Goal: Communication & Community: Answer question/provide support

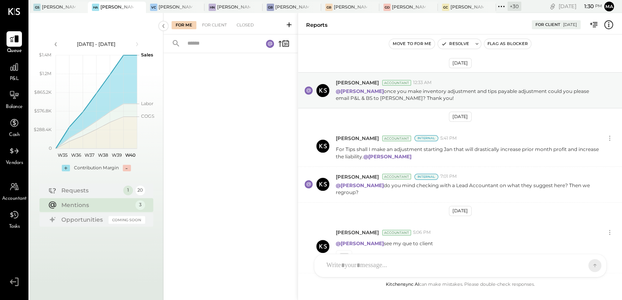
scroll to position [182, 0]
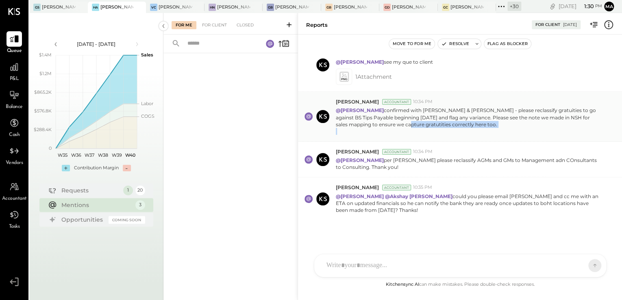
drag, startPoint x: 383, startPoint y: 125, endPoint x: 427, endPoint y: 132, distance: 44.8
click at [427, 132] on p "@[PERSON_NAME] confirmed with [PERSON_NAME] & [PERSON_NAME] - please reclassify…" at bounding box center [469, 121] width 266 height 28
drag, startPoint x: 427, startPoint y: 132, endPoint x: 420, endPoint y: 160, distance: 29.4
click at [420, 160] on p "@[PERSON_NAME] per [PERSON_NAME] please reclassify AGMs and GMs to Management a…" at bounding box center [469, 164] width 266 height 14
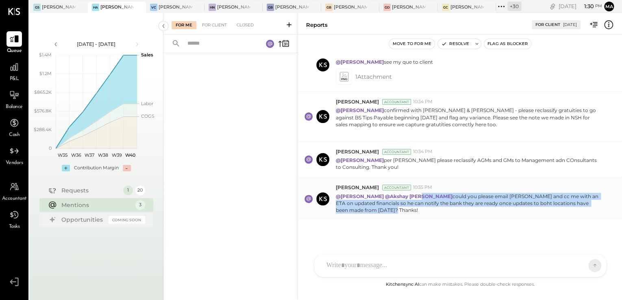
drag, startPoint x: 413, startPoint y: 194, endPoint x: 497, endPoint y: 211, distance: 85.9
click at [497, 211] on p "@[PERSON_NAME] @Akshay [PERSON_NAME] could you please email [PERSON_NAME] and c…" at bounding box center [469, 203] width 266 height 21
click at [371, 200] on p "@[PERSON_NAME] @Akshay [PERSON_NAME] could you please email [PERSON_NAME] and c…" at bounding box center [469, 203] width 266 height 21
drag, startPoint x: 417, startPoint y: 198, endPoint x: 467, endPoint y: 207, distance: 51.1
click at [467, 207] on p "@[PERSON_NAME] @Akshay [PERSON_NAME] could you please email [PERSON_NAME] and c…" at bounding box center [469, 203] width 266 height 21
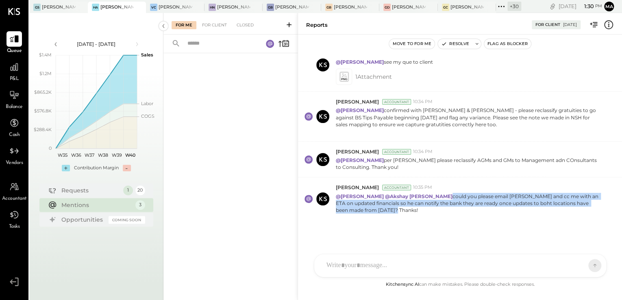
drag, startPoint x: 467, startPoint y: 207, endPoint x: 478, endPoint y: 220, distance: 17.4
click at [478, 220] on div "[DATE] [PERSON_NAME] Accountant 12:33 AM @[PERSON_NAME] once you make inventory…" at bounding box center [460, 167] width 324 height 225
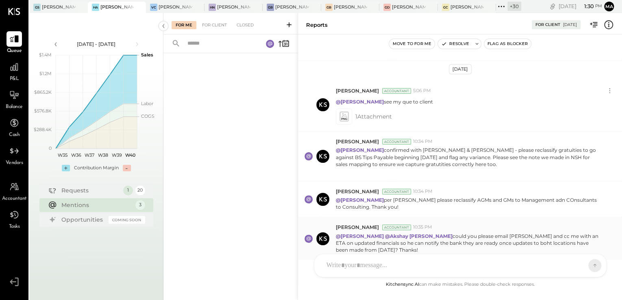
scroll to position [141, 0]
click at [418, 204] on p "@[PERSON_NAME] per [PERSON_NAME] please reclassify AGMs and GMs to Management a…" at bounding box center [469, 204] width 266 height 14
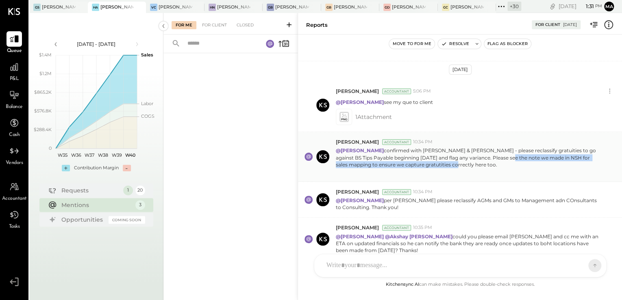
drag, startPoint x: 500, startPoint y: 159, endPoint x: 522, endPoint y: 161, distance: 21.2
click at [522, 161] on p "@[PERSON_NAME] confirmed with [PERSON_NAME] & [PERSON_NAME] - please reclassify…" at bounding box center [469, 161] width 266 height 28
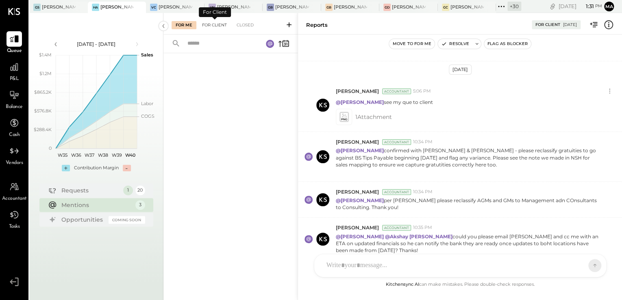
click at [221, 27] on div "For Client" at bounding box center [214, 25] width 33 height 8
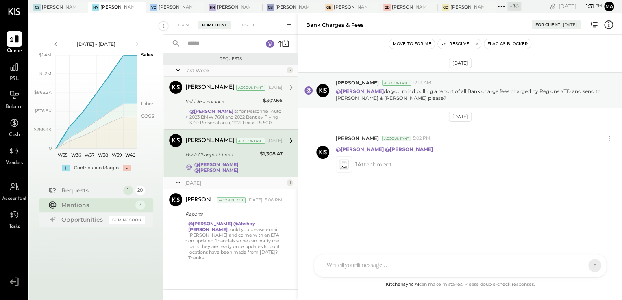
click at [217, 117] on div "@[PERSON_NAME] Its for Personnel Auto 2023 BMW 760I and 2022 Bentley Flying SPR…" at bounding box center [235, 117] width 93 height 17
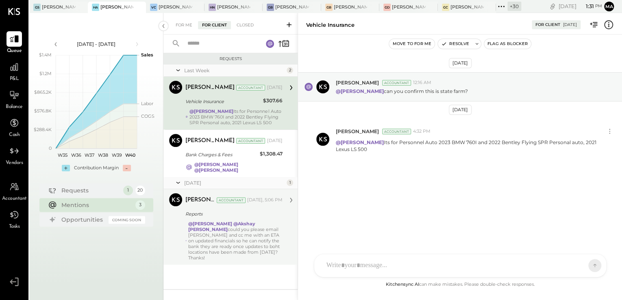
click at [221, 226] on div "@[PERSON_NAME] @Akshay [PERSON_NAME] could you please email [PERSON_NAME] and c…" at bounding box center [235, 241] width 94 height 40
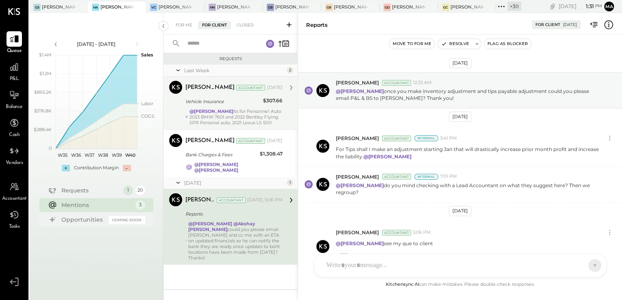
scroll to position [182, 0]
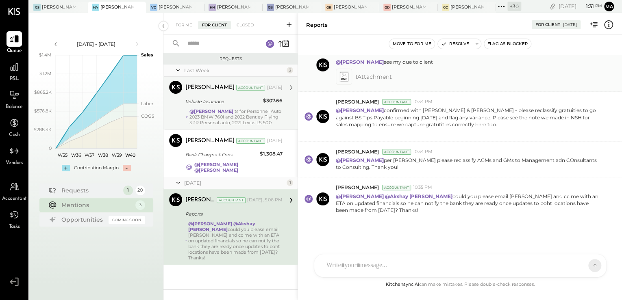
click at [368, 73] on span "1 Attachment" at bounding box center [373, 77] width 37 height 16
click at [343, 74] on icon at bounding box center [343, 76] width 9 height 9
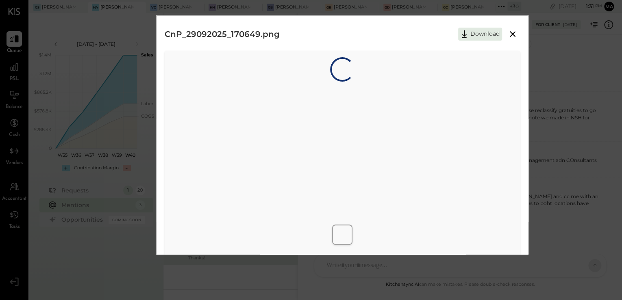
click at [513, 33] on icon at bounding box center [513, 34] width 10 height 10
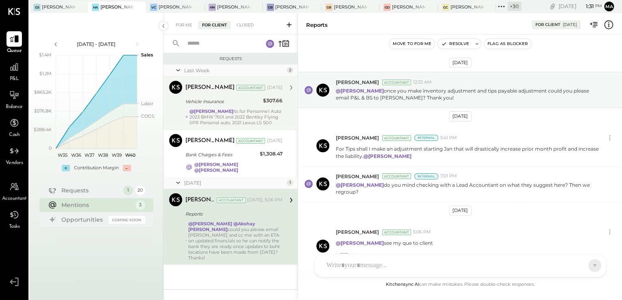
scroll to position [0, 0]
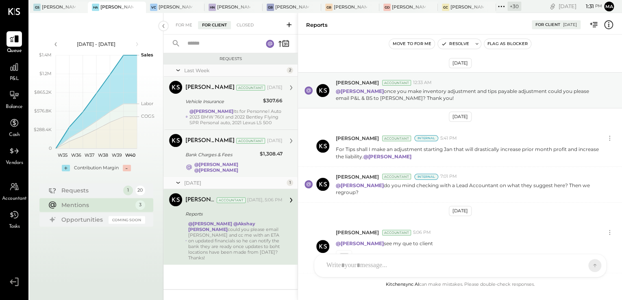
click at [233, 151] on div "Bank Charges & Fees" at bounding box center [221, 155] width 72 height 8
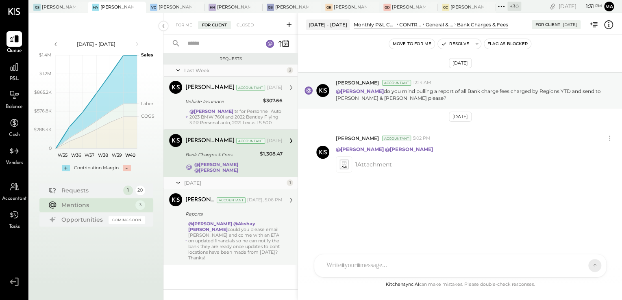
click at [249, 102] on div "Vehicle Insurance" at bounding box center [222, 102] width 75 height 8
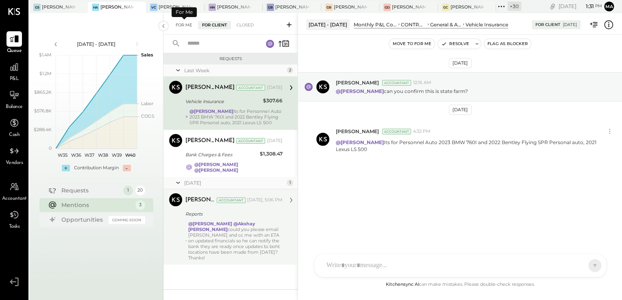
click at [180, 24] on div "For Me" at bounding box center [184, 25] width 25 height 8
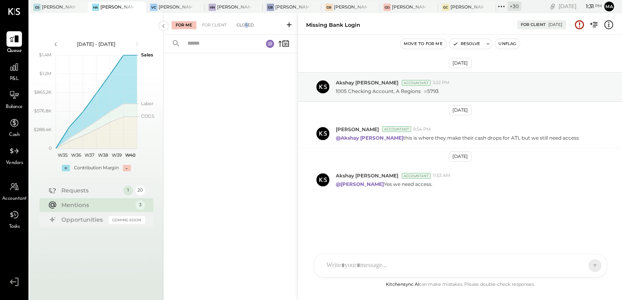
drag, startPoint x: 244, startPoint y: 32, endPoint x: 246, endPoint y: 22, distance: 10.1
click at [246, 22] on div "For Me For Client Closed" at bounding box center [230, 24] width 134 height 22
click at [246, 22] on div "Closed" at bounding box center [245, 25] width 25 height 8
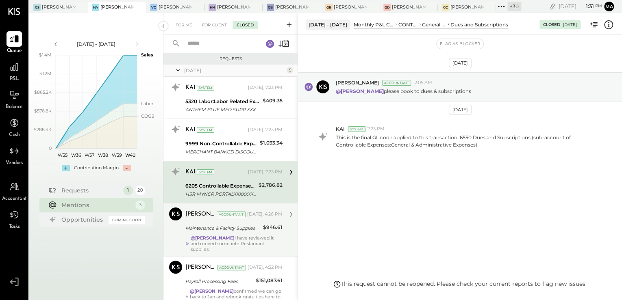
click at [233, 232] on div "Maintenance & Facility Supplies" at bounding box center [222, 229] width 75 height 10
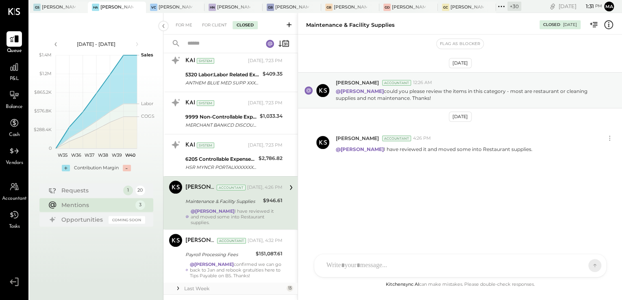
scroll to position [40, 0]
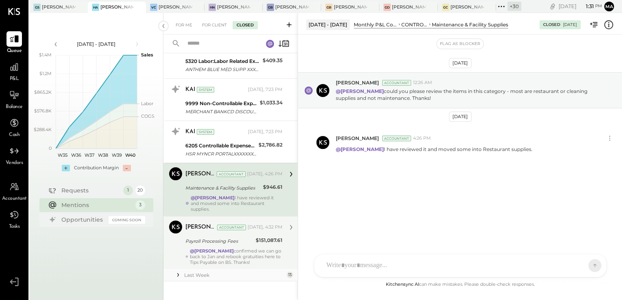
click at [236, 237] on div "Payroll Processing Fees" at bounding box center [219, 241] width 68 height 8
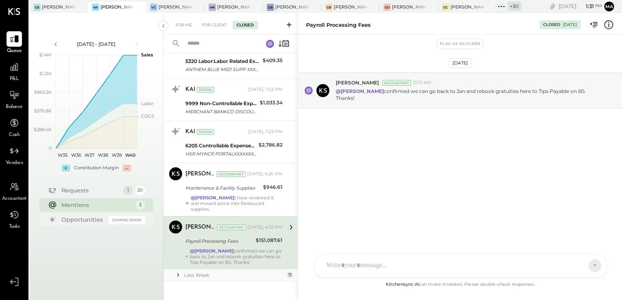
click at [404, 63] on div "[DATE] [PERSON_NAME] Accountant 12:10 AM @[PERSON_NAME] confirmed we can go bac…" at bounding box center [460, 112] width 324 height 115
click at [407, 134] on div "[DATE] [PERSON_NAME] Accountant 12:10 AM @[PERSON_NAME] confirmed we can go bac…" at bounding box center [460, 112] width 324 height 115
click at [218, 272] on div "Last Week" at bounding box center [234, 275] width 100 height 7
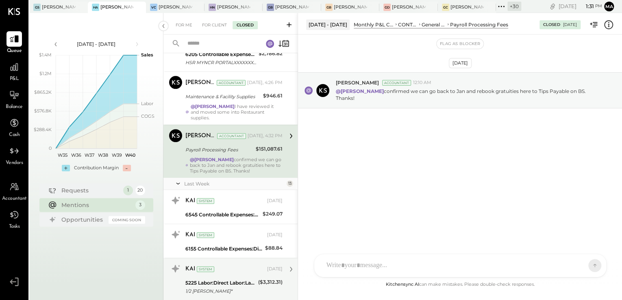
scroll to position [146, 0]
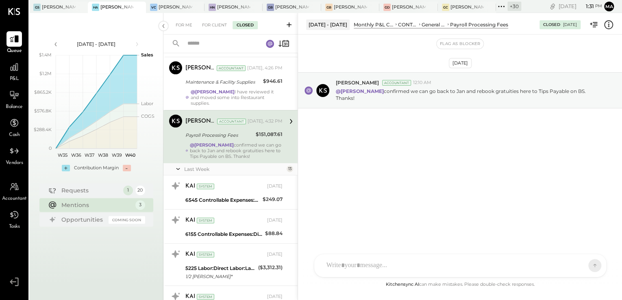
click at [398, 178] on div "[DATE] [PERSON_NAME] Accountant 12:10 AM @[PERSON_NAME] confirmed we can go bac…" at bounding box center [460, 158] width 324 height 246
click at [494, 73] on div "[PERSON_NAME] Accountant 12:10 AM @[PERSON_NAME] confirmed we can go back to Ja…" at bounding box center [460, 90] width 324 height 36
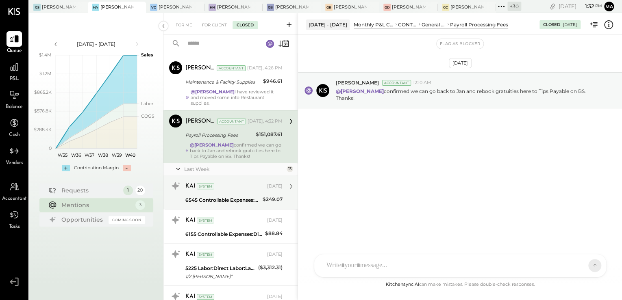
click at [223, 196] on div "6545 Controllable Expenses:General & Administrative Expenses:Charity & Donations" at bounding box center [222, 200] width 75 height 8
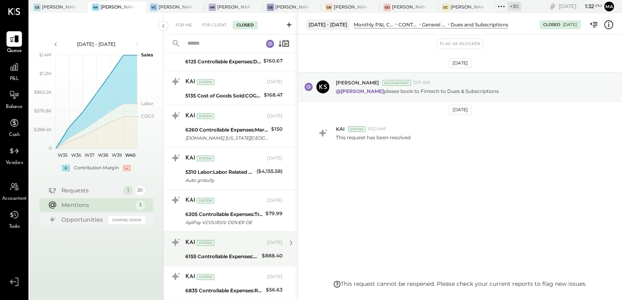
scroll to position [391, 0]
